Goal: Information Seeking & Learning: Learn about a topic

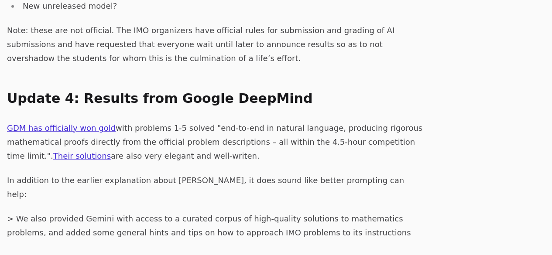
scroll to position [1135, 0]
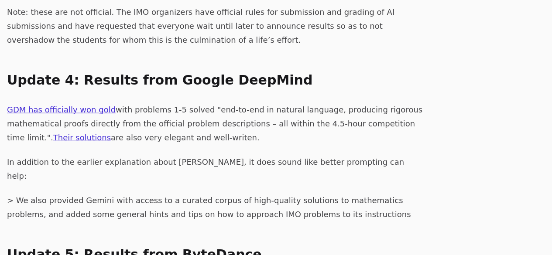
click at [47, 103] on p "GDM has officially won gold with problems 1-5 solved "end-to-end in natural lan…" at bounding box center [216, 124] width 419 height 42
click at [53, 133] on link "Their solutions" at bounding box center [82, 137] width 58 height 9
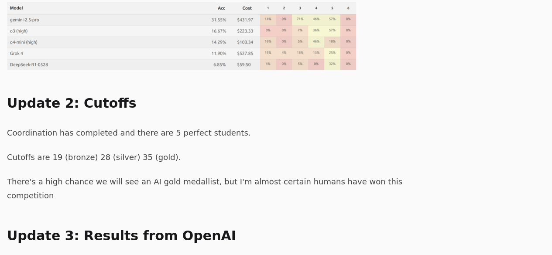
scroll to position [786, 0]
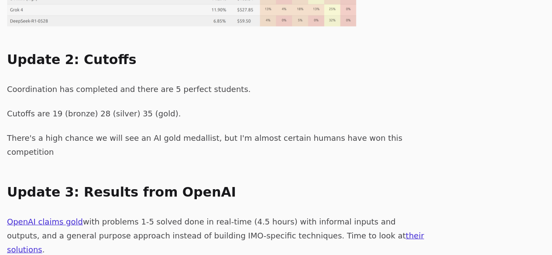
click at [63, 217] on link "OpenAI claims gold" at bounding box center [45, 221] width 76 height 9
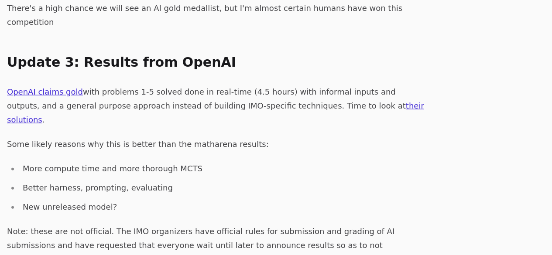
scroll to position [917, 0]
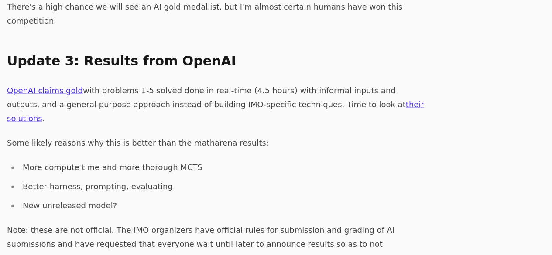
click at [327, 42] on div "Update 1: Results of public informal models MathArena has thoroughly evaluated …" at bounding box center [216, 146] width 419 height 784
click at [328, 100] on link "their solutions" at bounding box center [215, 111] width 417 height 23
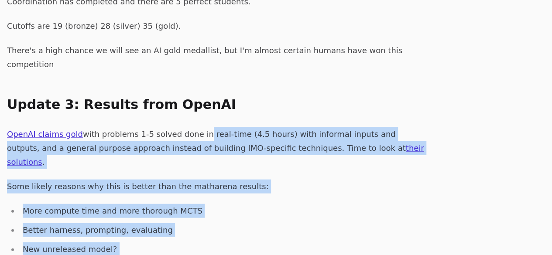
drag, startPoint x: 190, startPoint y: 69, endPoint x: 211, endPoint y: 201, distance: 133.9
click at [211, 201] on div "Update 1: Results of public informal models MathArena has thoroughly evaluated …" at bounding box center [216, 189] width 419 height 784
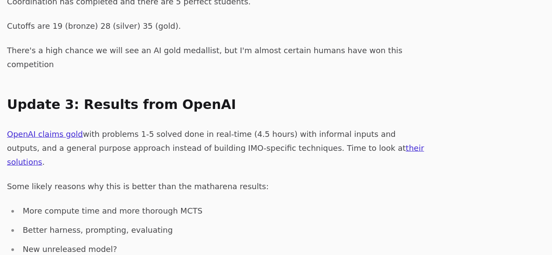
drag, startPoint x: 203, startPoint y: 213, endPoint x: 216, endPoint y: 167, distance: 47.4
click at [216, 167] on div "Update 1: Results of public informal models MathArena has thoroughly evaluated …" at bounding box center [216, 189] width 419 height 784
click at [216, 243] on li "New unreleased model?" at bounding box center [222, 250] width 407 height 14
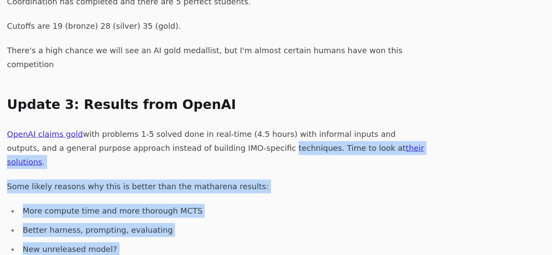
drag, startPoint x: 212, startPoint y: 75, endPoint x: 200, endPoint y: 213, distance: 138.5
click at [200, 213] on div "Update 1: Results of public informal models MathArena has thoroughly evaluated …" at bounding box center [216, 189] width 419 height 784
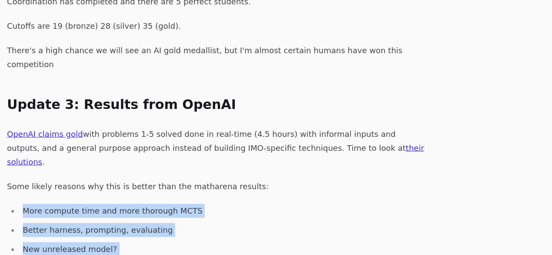
drag, startPoint x: 207, startPoint y: 228, endPoint x: 248, endPoint y: 98, distance: 136.4
click at [248, 98] on div "Update 1: Results of public informal models MathArena has thoroughly evaluated …" at bounding box center [216, 189] width 419 height 784
click at [248, 180] on p "Some likely reasons why this is better than the matharena results:" at bounding box center [216, 187] width 419 height 14
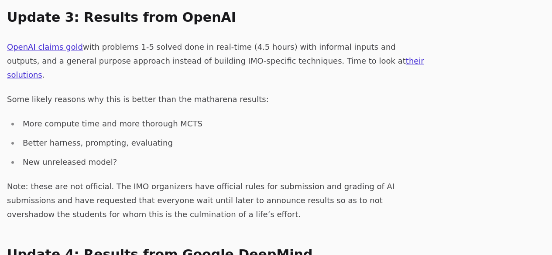
scroll to position [1048, 0]
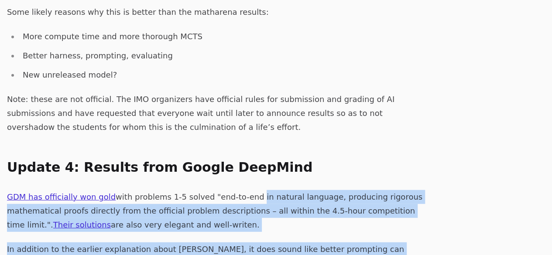
drag, startPoint x: 243, startPoint y: 107, endPoint x: 222, endPoint y: 192, distance: 87.6
click at [222, 192] on div "Update 1: Results of public informal models MathArena has thoroughly evaluated …" at bounding box center [216, 15] width 419 height 784
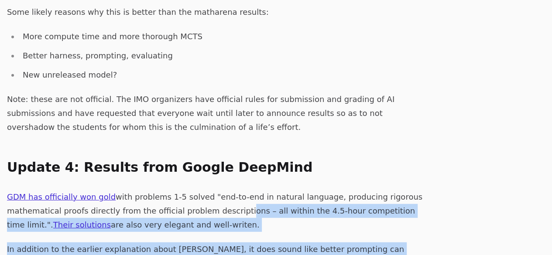
drag, startPoint x: 217, startPoint y: 200, endPoint x: 223, endPoint y: 131, distance: 68.4
click at [223, 131] on div "Update 1: Results of public informal models MathArena has thoroughly evaluated …" at bounding box center [216, 15] width 419 height 784
click at [223, 190] on p "GDM has officially won gold with problems 1-5 solved "end-to-end in natural lan…" at bounding box center [216, 211] width 419 height 42
drag, startPoint x: 224, startPoint y: 130, endPoint x: 219, endPoint y: 193, distance: 63.1
click at [219, 193] on div "Update 1: Results of public informal models MathArena has thoroughly evaluated …" at bounding box center [216, 15] width 419 height 784
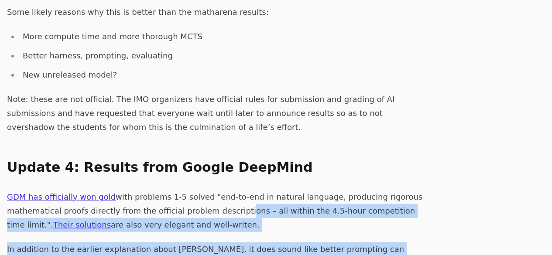
drag, startPoint x: 218, startPoint y: 207, endPoint x: 235, endPoint y: 121, distance: 88.1
click at [235, 121] on div "Update 1: Results of public informal models MathArena has thoroughly evaluated …" at bounding box center [216, 15] width 419 height 784
click at [235, 190] on p "GDM has officially won gold with problems 1-5 solved "end-to-end in natural lan…" at bounding box center [216, 211] width 419 height 42
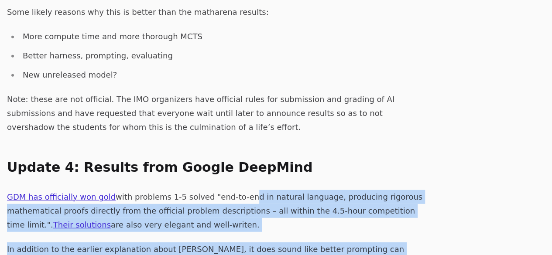
drag, startPoint x: 234, startPoint y: 110, endPoint x: 221, endPoint y: 202, distance: 92.6
click at [221, 202] on div "Update 1: Results of public informal models MathArena has thoroughly evaluated …" at bounding box center [216, 15] width 419 height 784
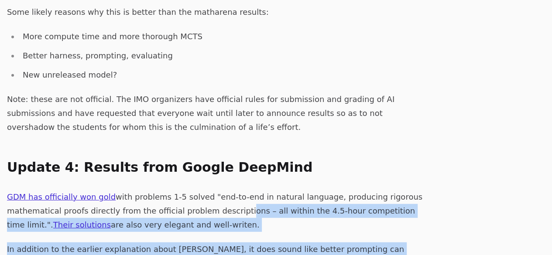
drag, startPoint x: 221, startPoint y: 202, endPoint x: 223, endPoint y: 124, distance: 78.6
click at [223, 124] on div "Update 1: Results of public informal models MathArena has thoroughly evaluated …" at bounding box center [216, 15] width 419 height 784
click at [223, 190] on p "GDM has officially won gold with problems 1-5 solved "end-to-end in natural lan…" at bounding box center [216, 211] width 419 height 42
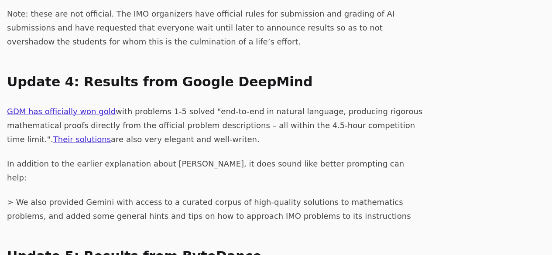
scroll to position [1135, 0]
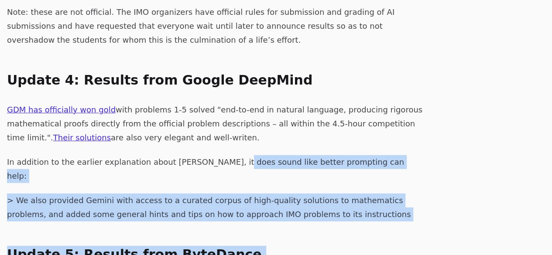
drag, startPoint x: 219, startPoint y: 69, endPoint x: 214, endPoint y: 169, distance: 100.6
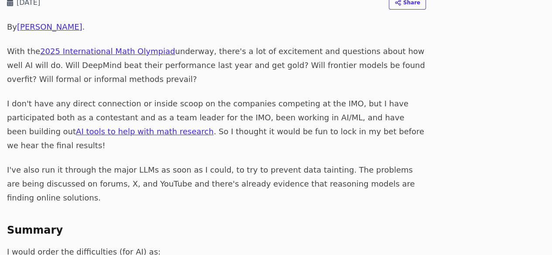
scroll to position [44, 0]
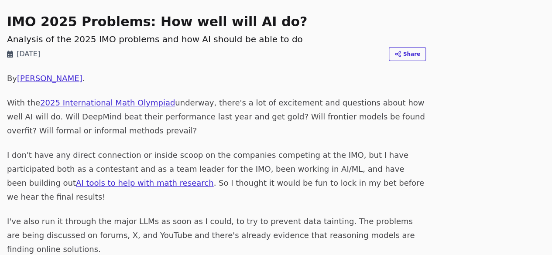
click at [148, 104] on link "2025 International Math Olympiad" at bounding box center [107, 102] width 135 height 9
